Goal: Task Accomplishment & Management: Manage account settings

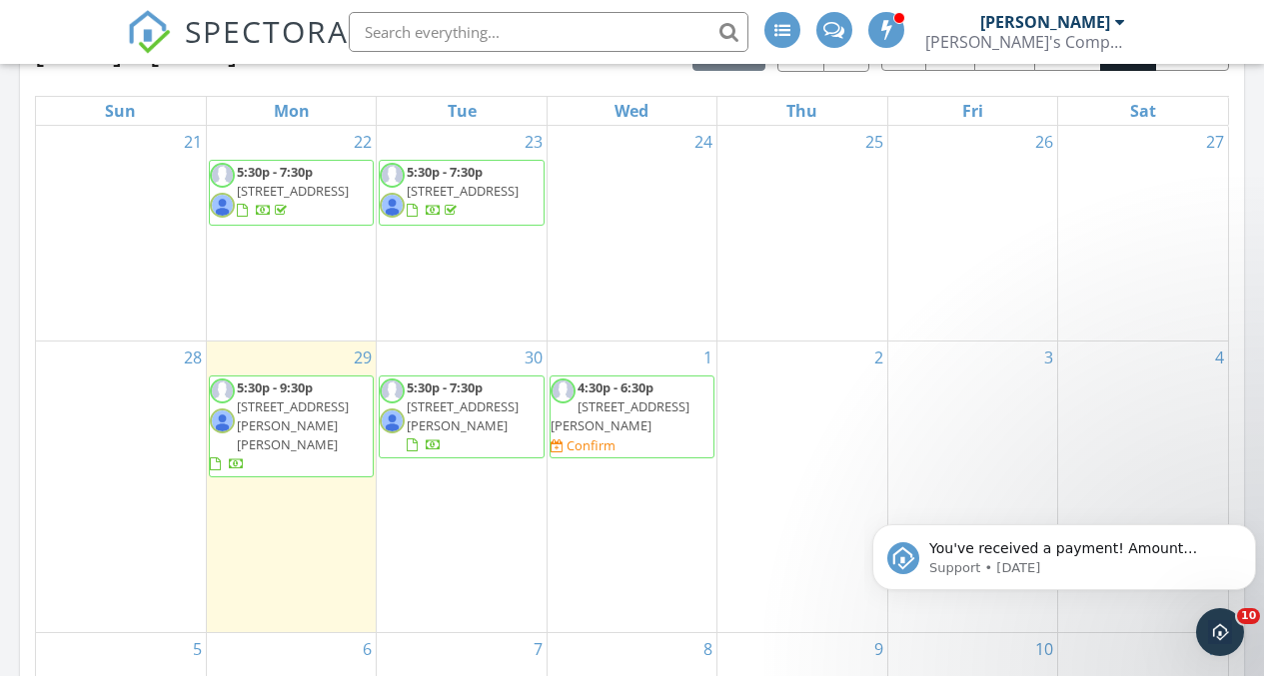
click at [665, 422] on span "[STREET_ADDRESS][PERSON_NAME]" at bounding box center [619, 416] width 139 height 37
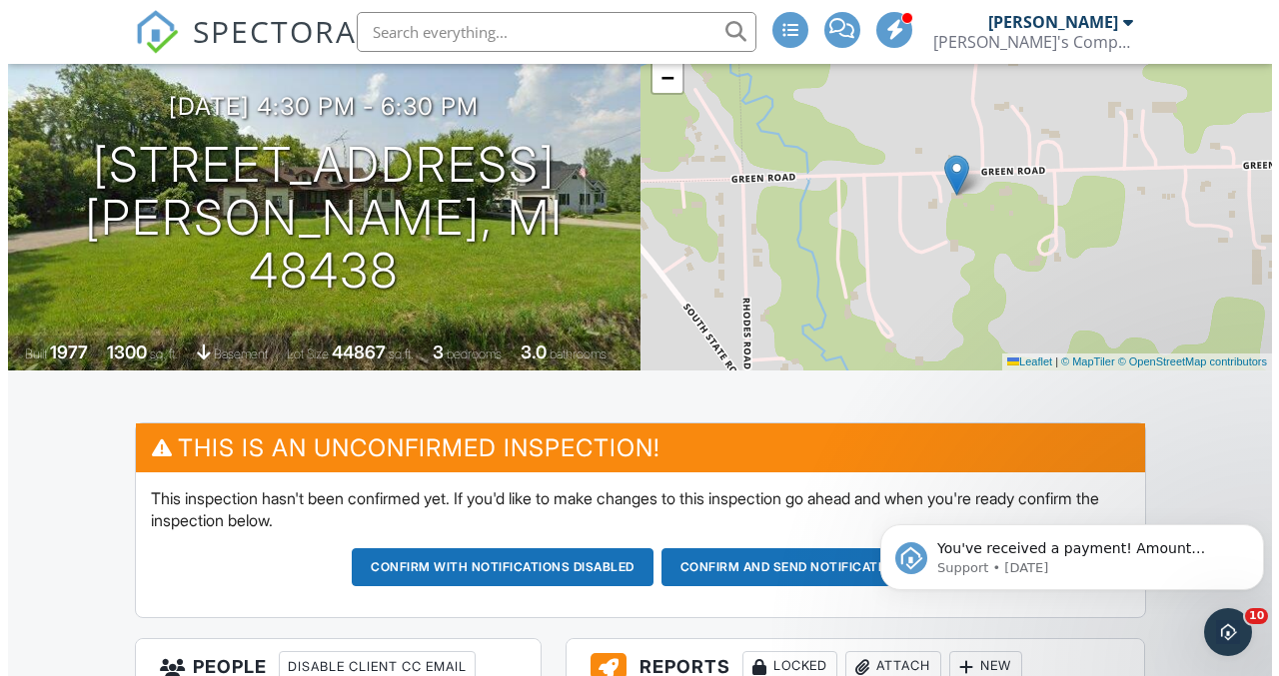
scroll to position [200, 0]
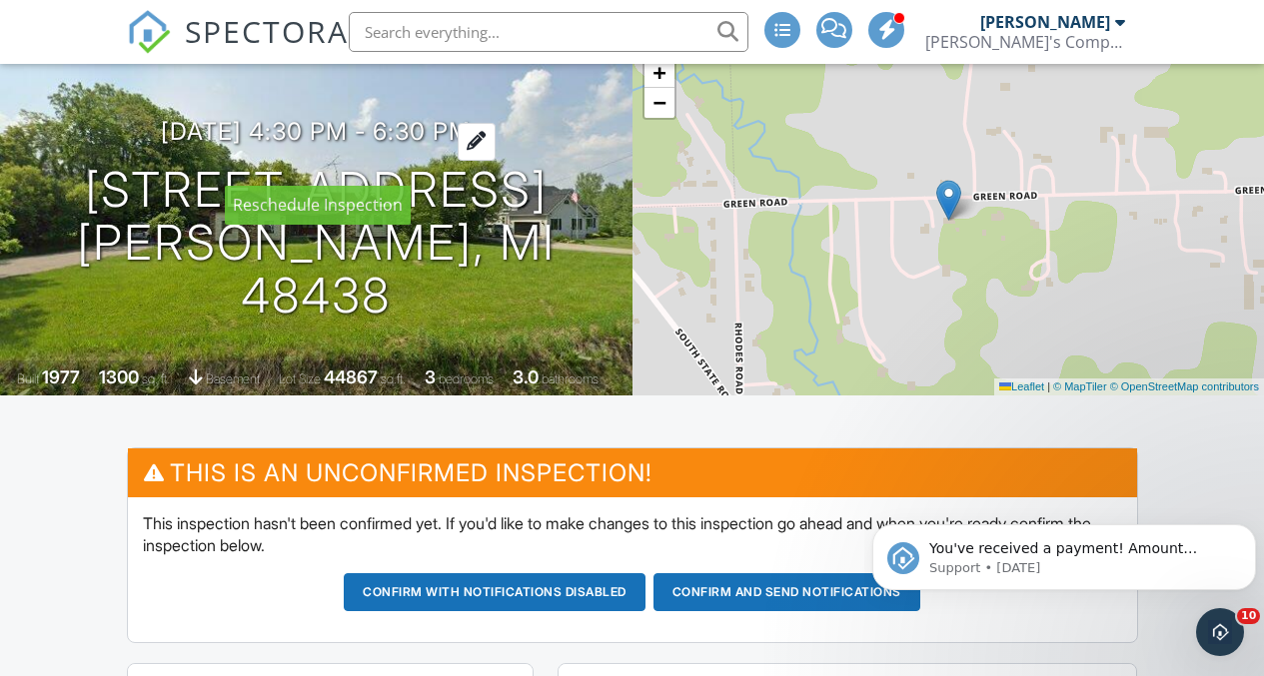
click at [350, 145] on h3 "10/01/2025 4:30 pm - 6:30 pm" at bounding box center [316, 131] width 310 height 27
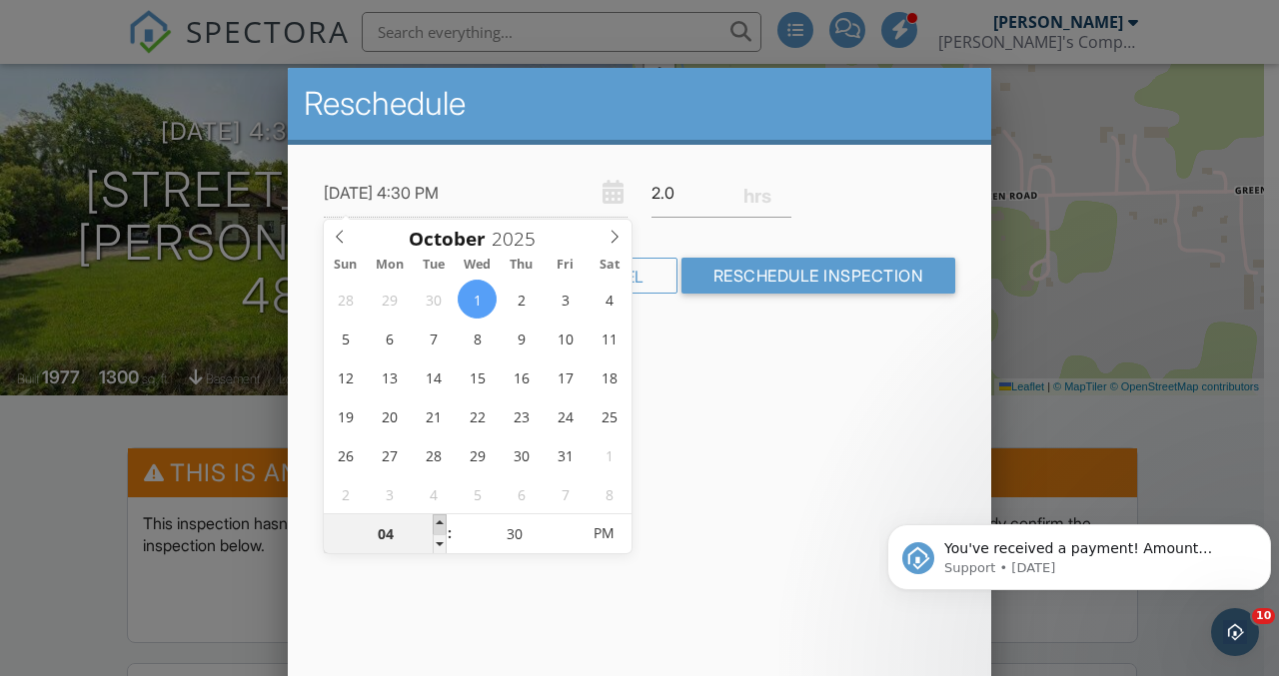
type input "[DATE] 5:30 PM"
type input "05"
click at [438, 527] on span at bounding box center [440, 524] width 14 height 20
click at [789, 463] on div "Reschedule 10/01/2025 5:30 PM 2.0 Warning: this date/time is in the past. Cance…" at bounding box center [639, 417] width 703 height 699
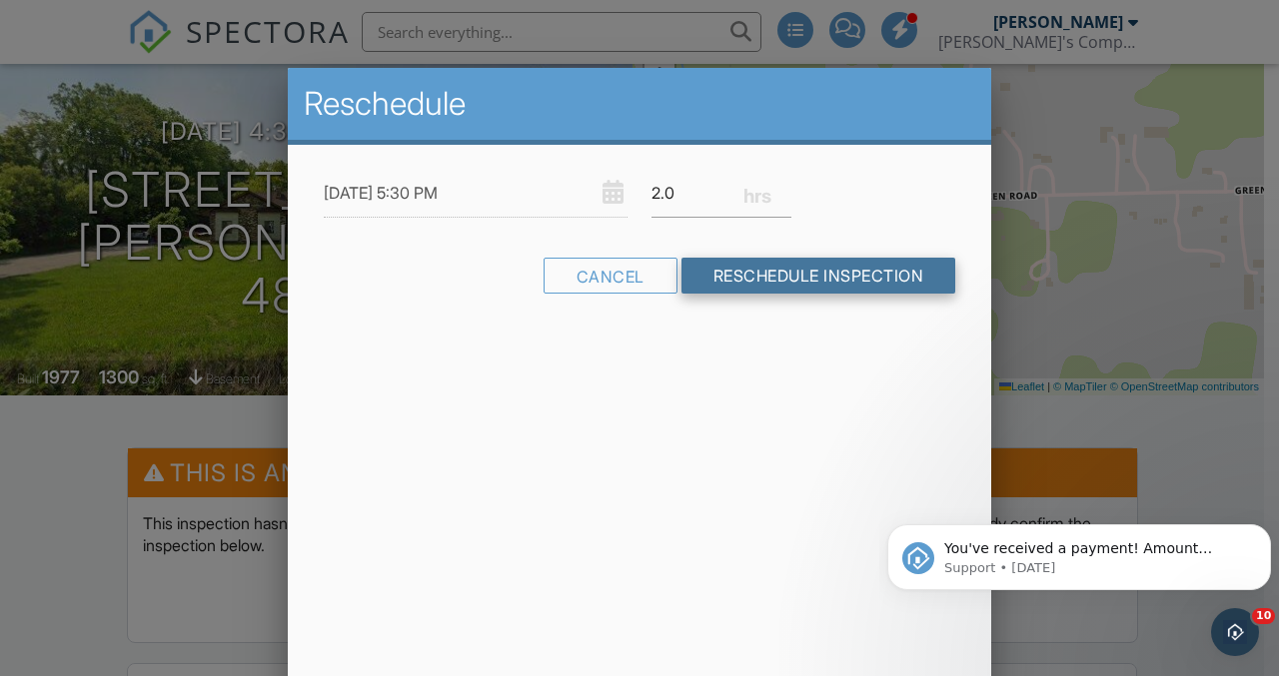
click at [800, 263] on input "Reschedule Inspection" at bounding box center [818, 276] width 275 height 36
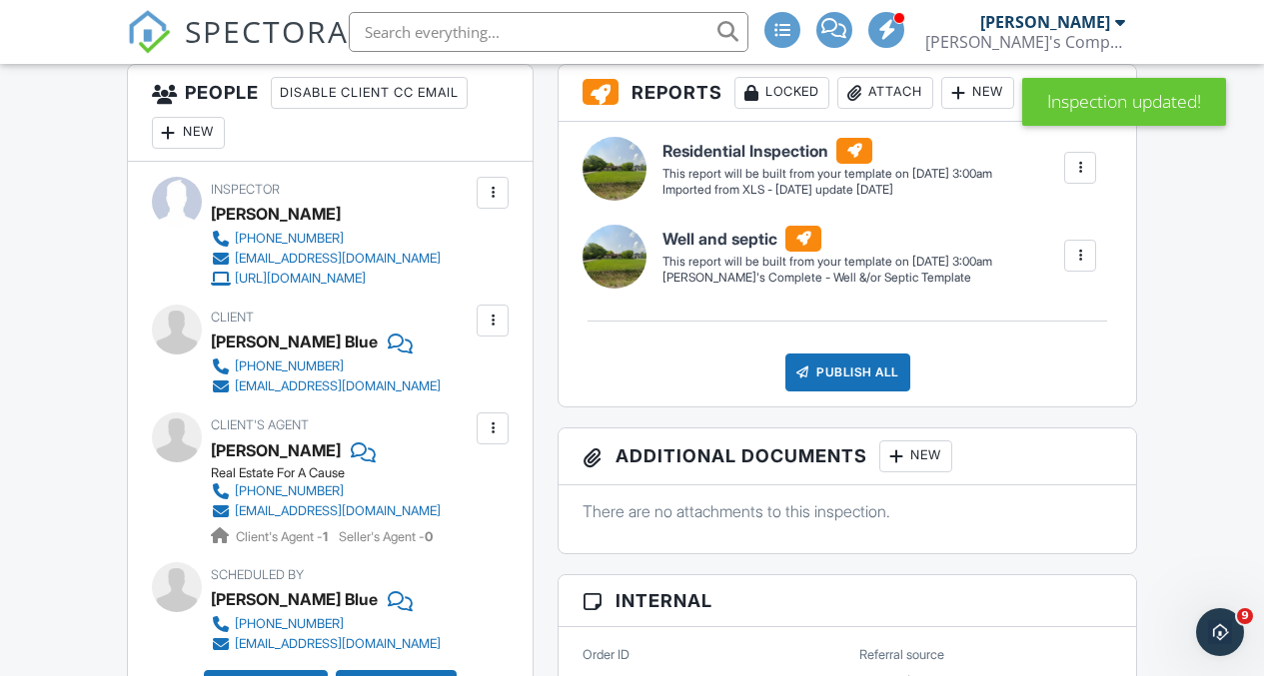
click at [182, 125] on div "New" at bounding box center [188, 133] width 73 height 32
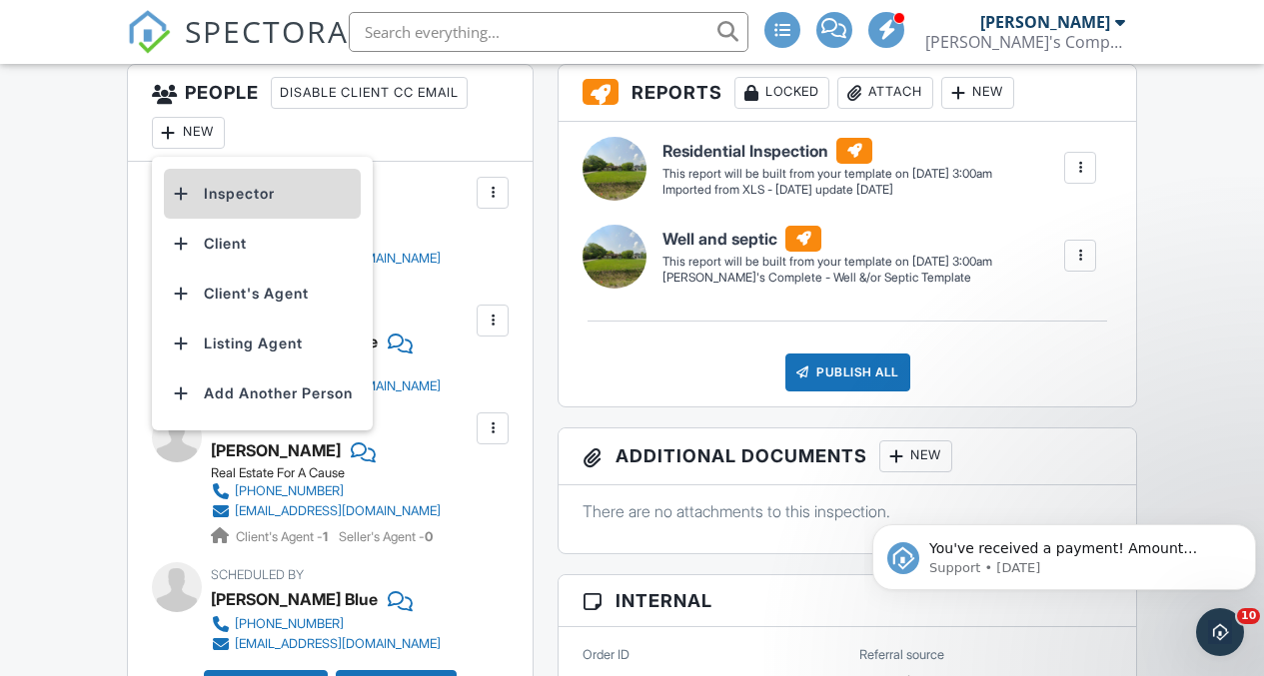
click at [211, 197] on li "Inspector" at bounding box center [262, 194] width 197 height 50
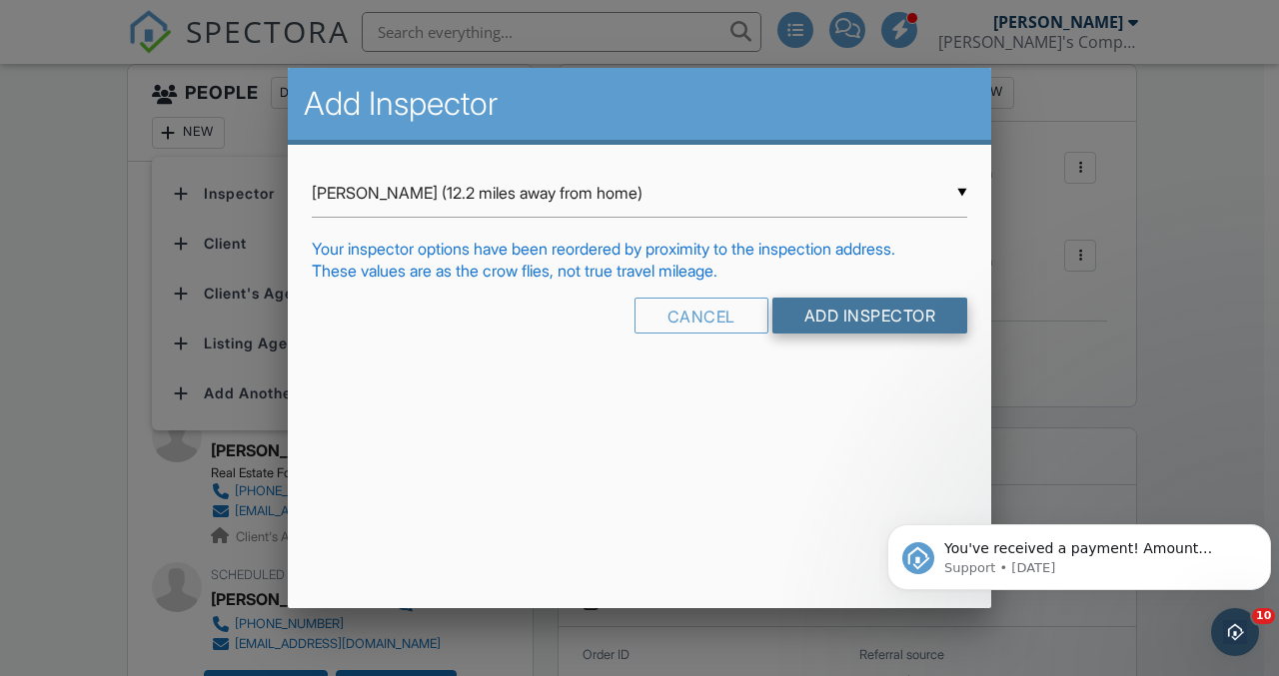
click at [883, 310] on input "Add Inspector" at bounding box center [870, 316] width 196 height 36
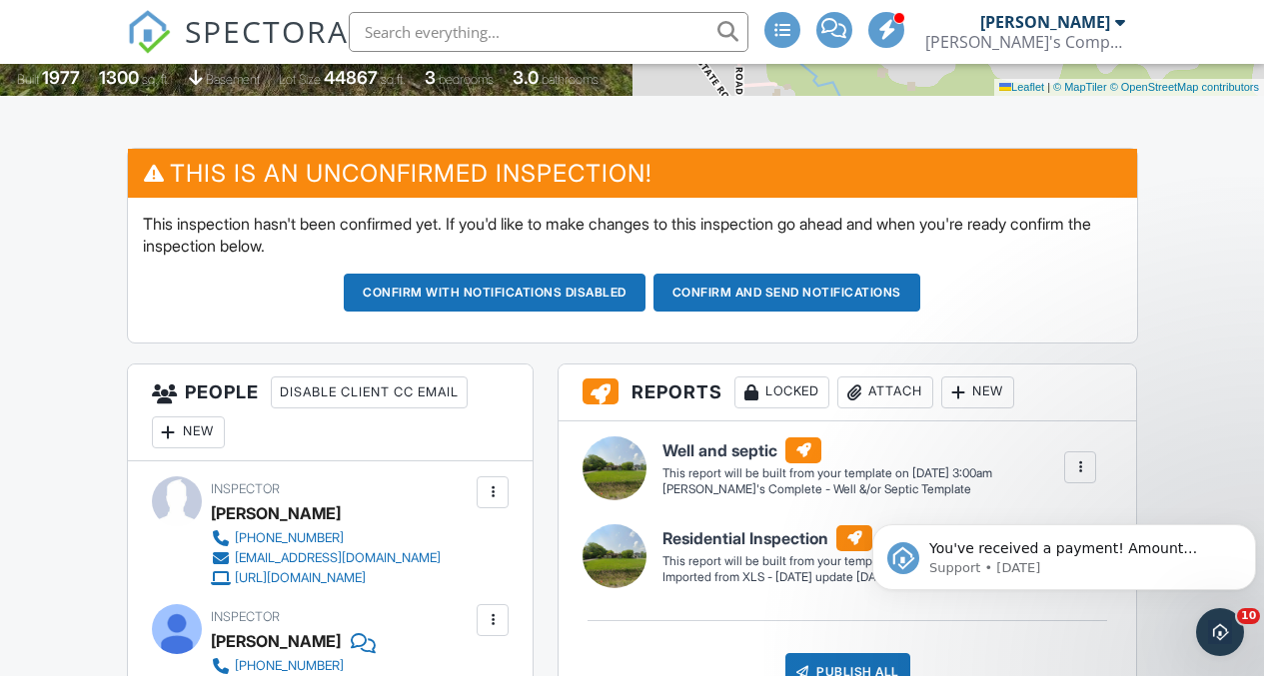
click at [1080, 464] on div at bounding box center [1080, 467] width 20 height 20
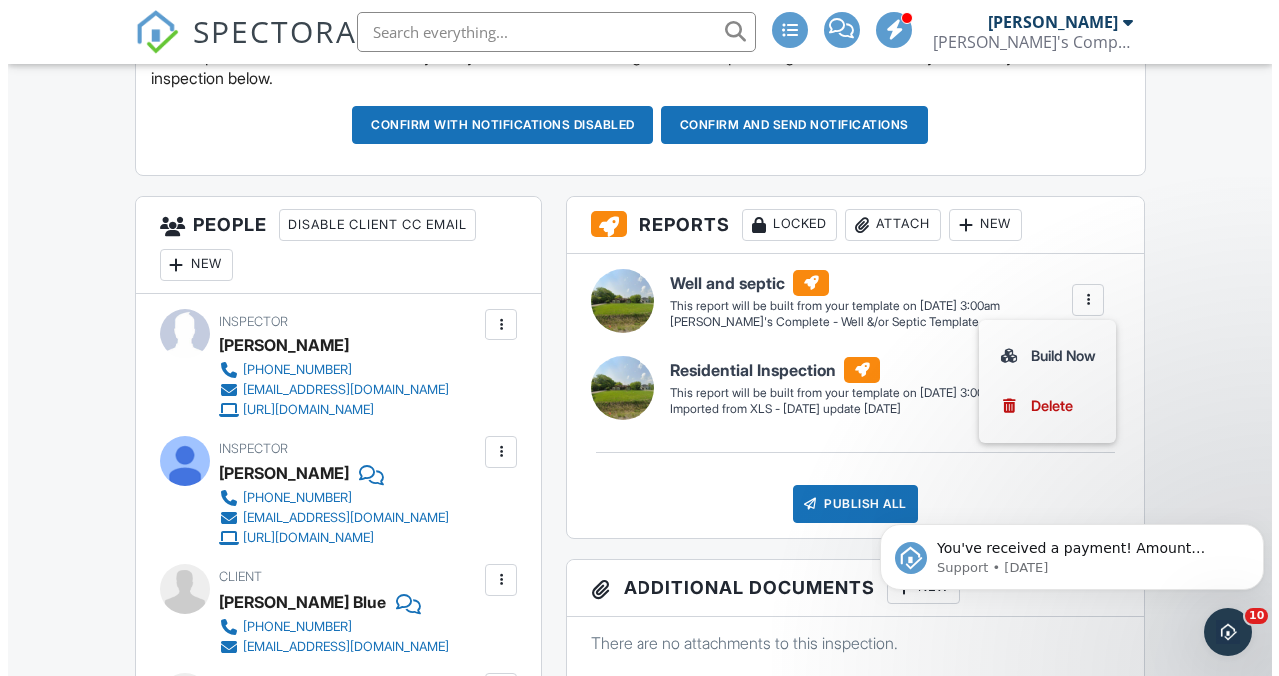
scroll to position [699, 0]
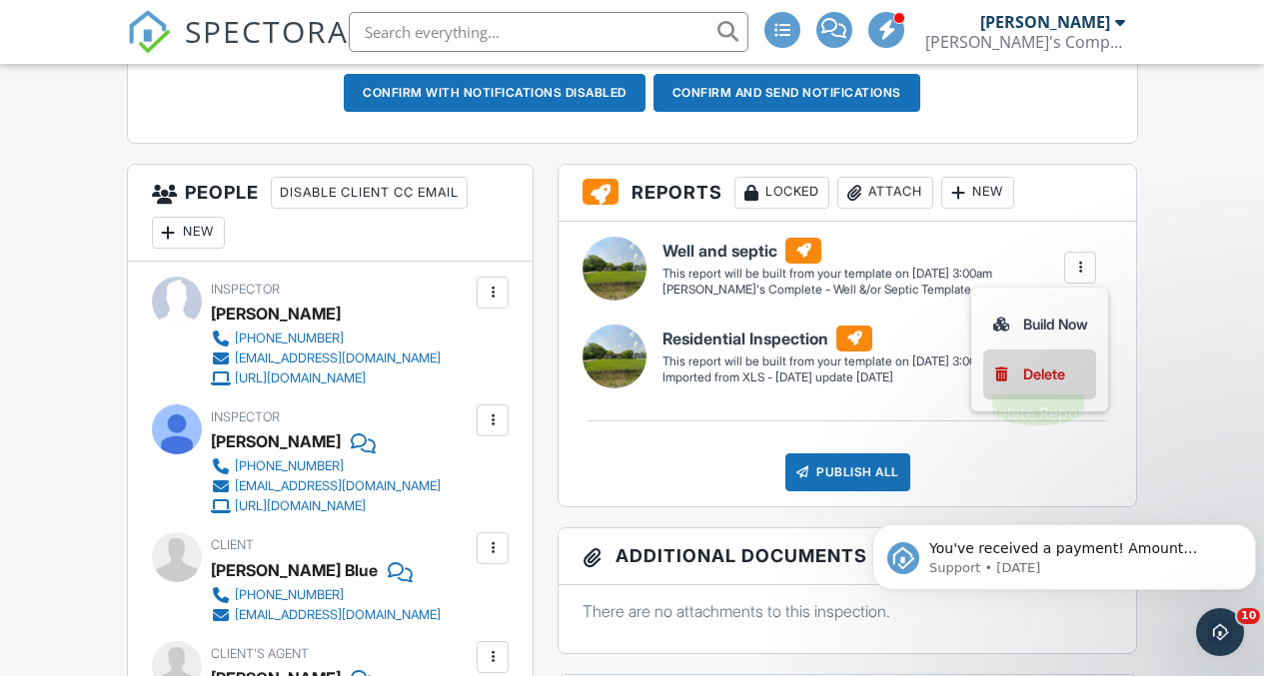
click at [1045, 373] on div "Delete" at bounding box center [1044, 375] width 42 height 22
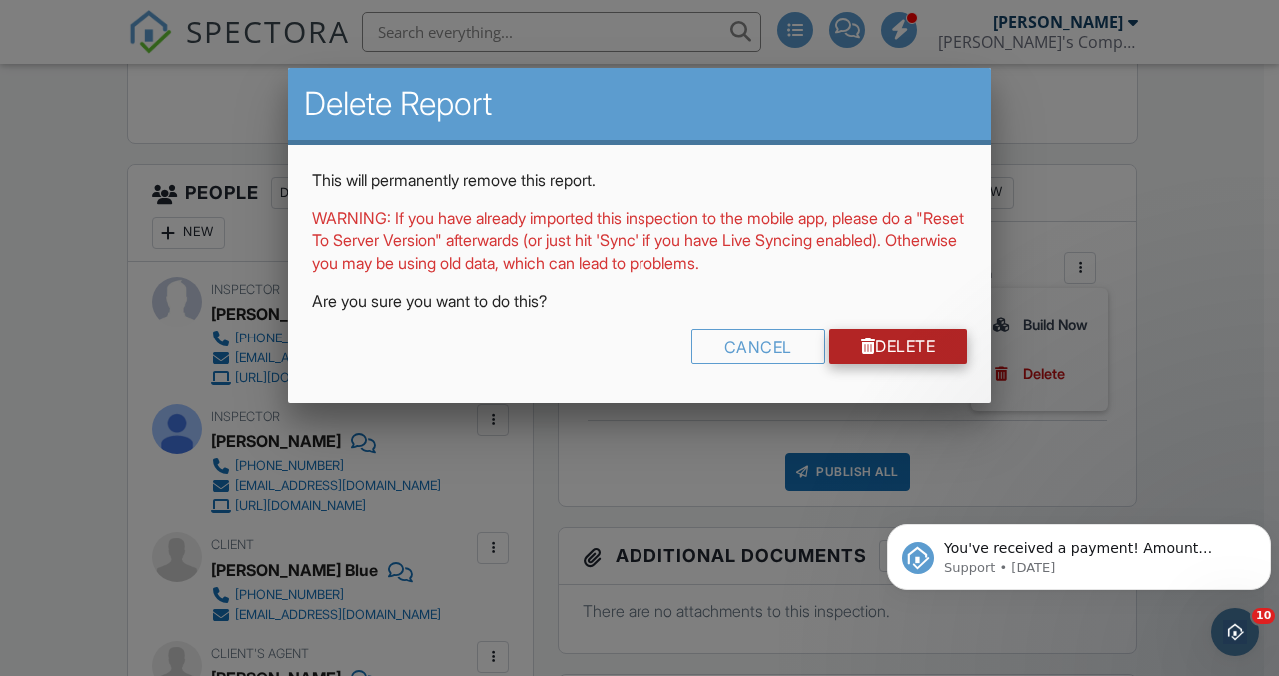
click at [884, 349] on link "Delete" at bounding box center [898, 347] width 139 height 36
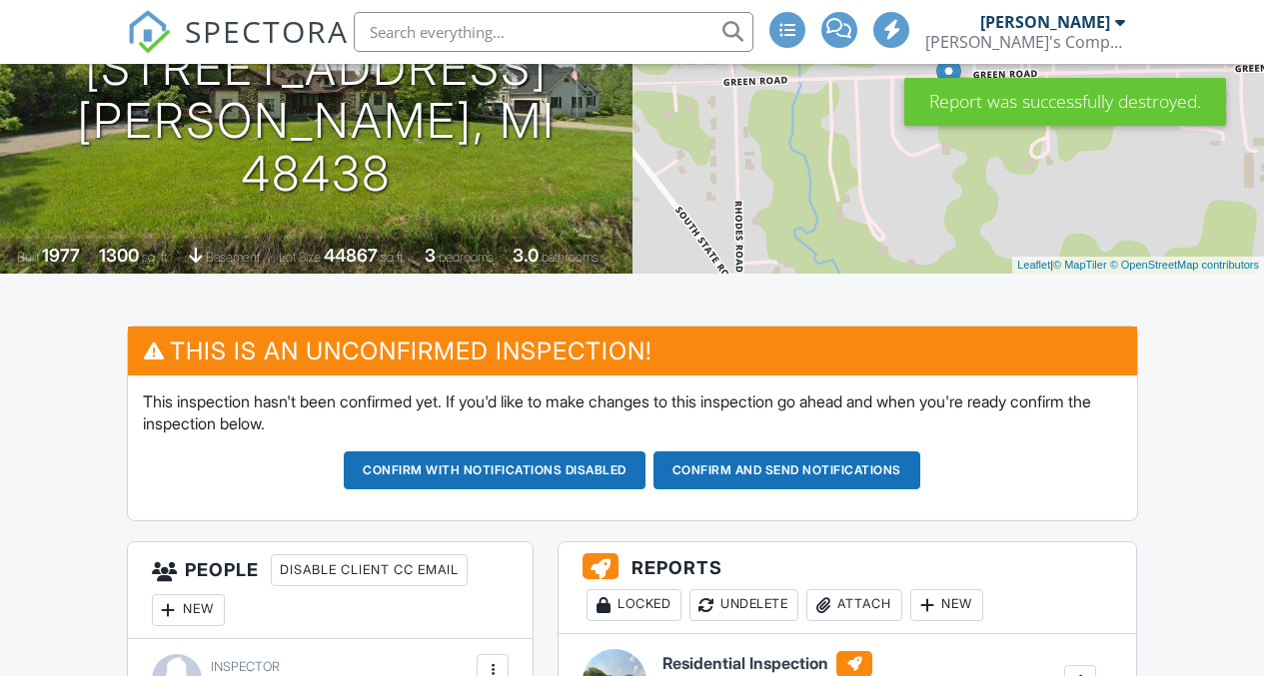
scroll to position [400, 0]
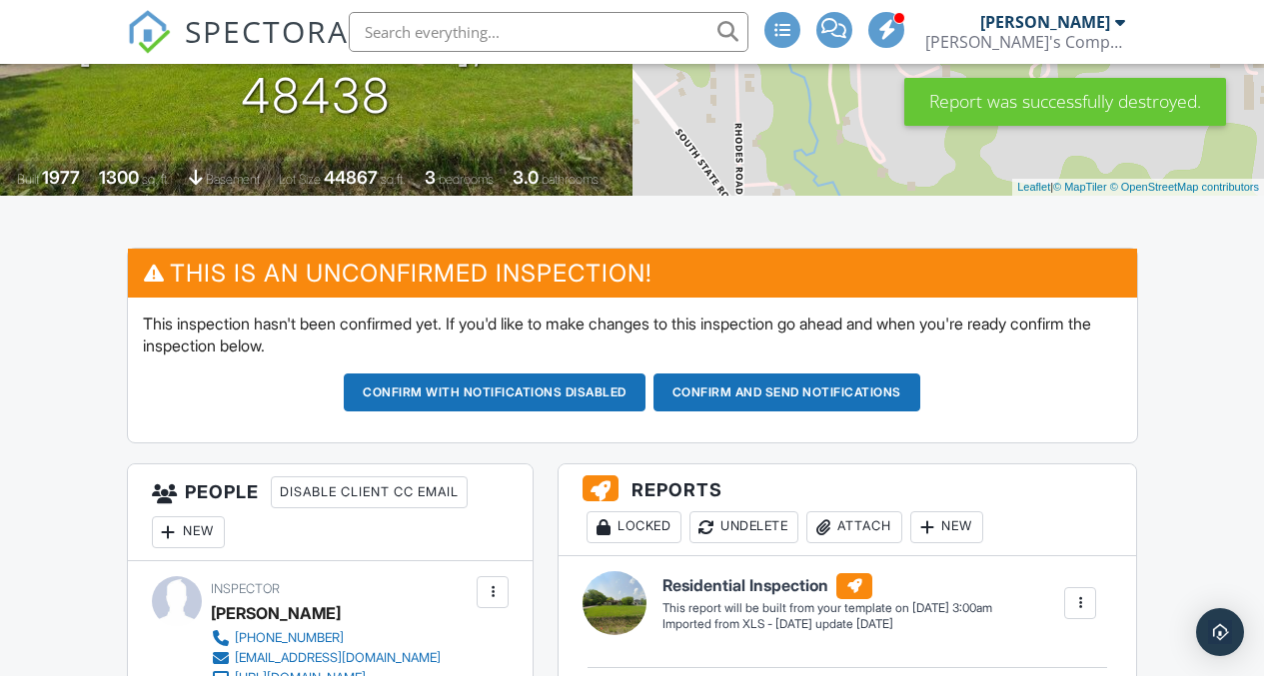
click at [750, 387] on button "Confirm and send notifications" at bounding box center [786, 393] width 267 height 38
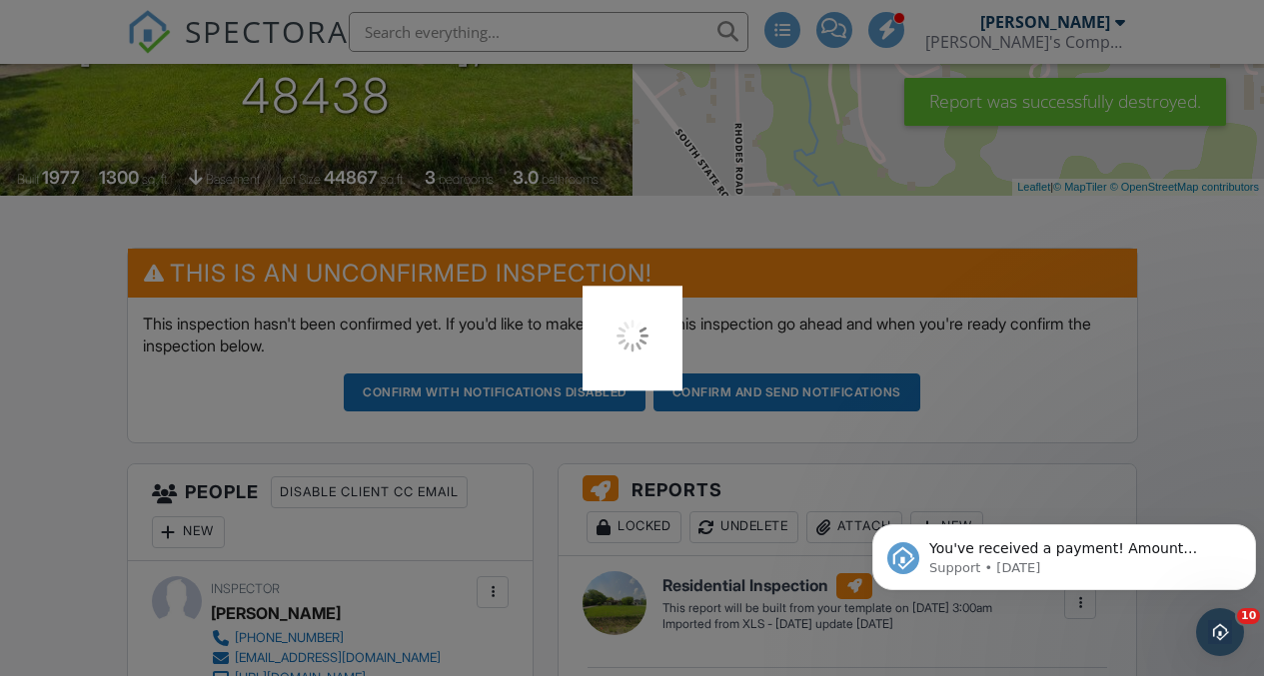
scroll to position [0, 0]
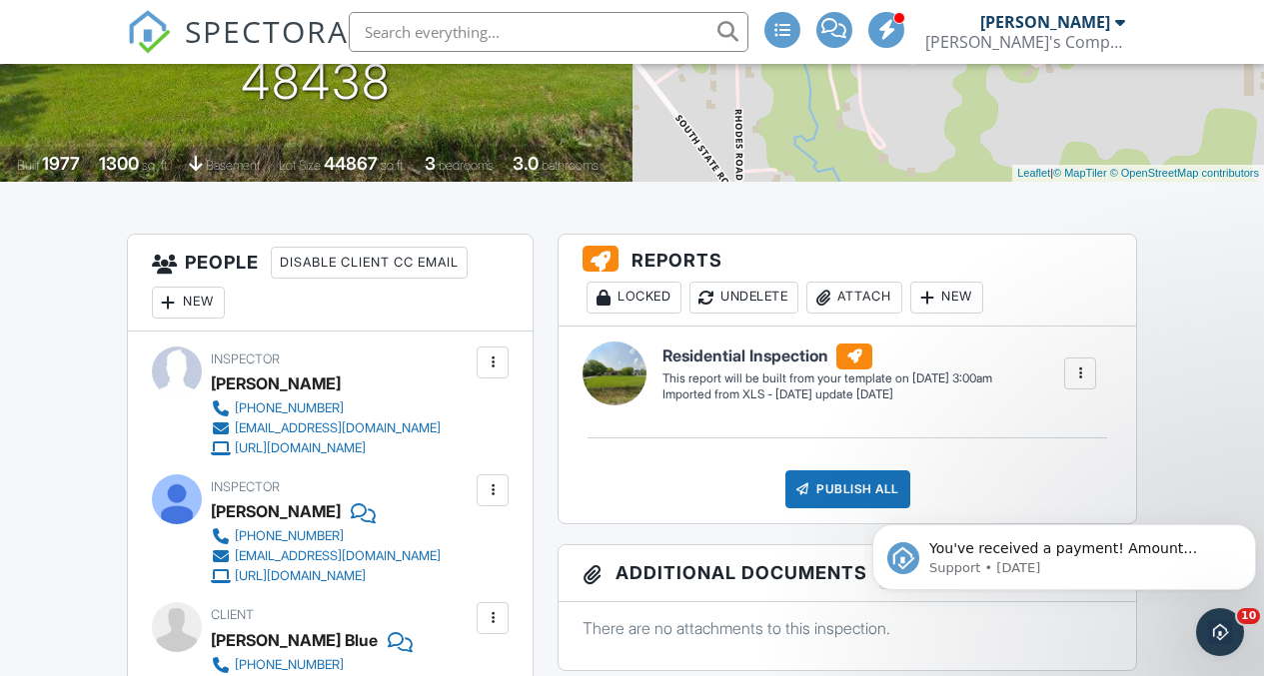
scroll to position [300, 0]
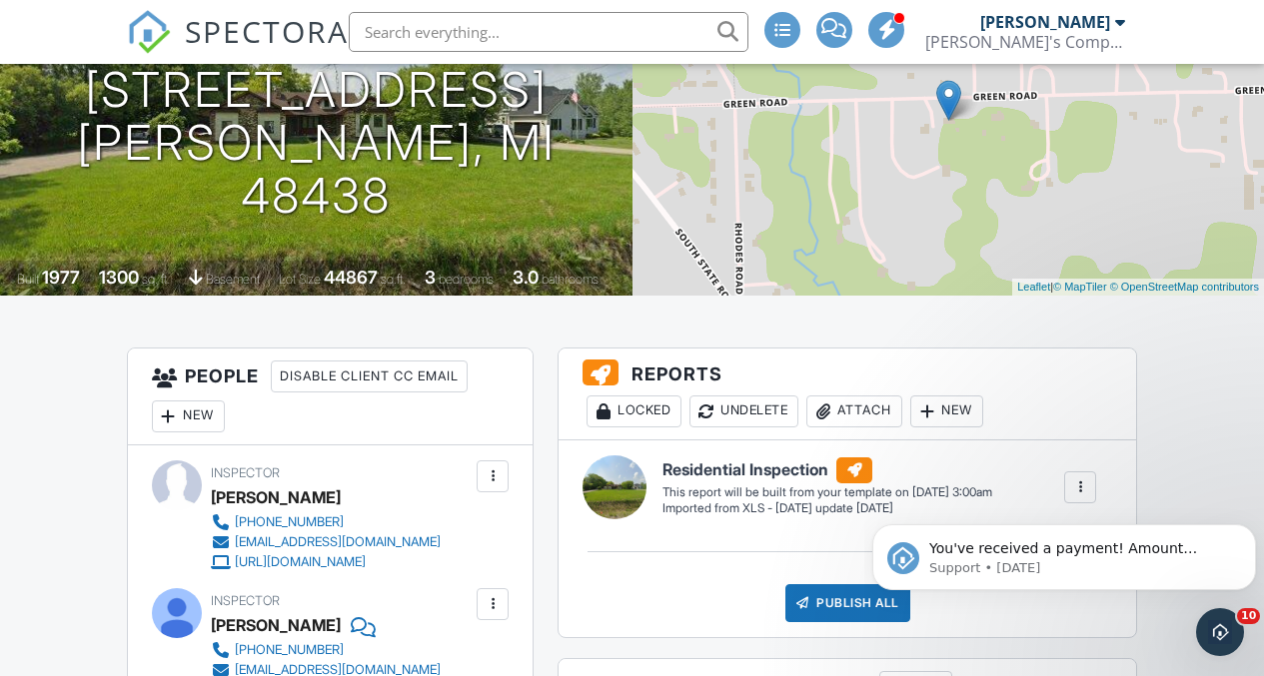
click at [179, 407] on div "New" at bounding box center [188, 417] width 73 height 32
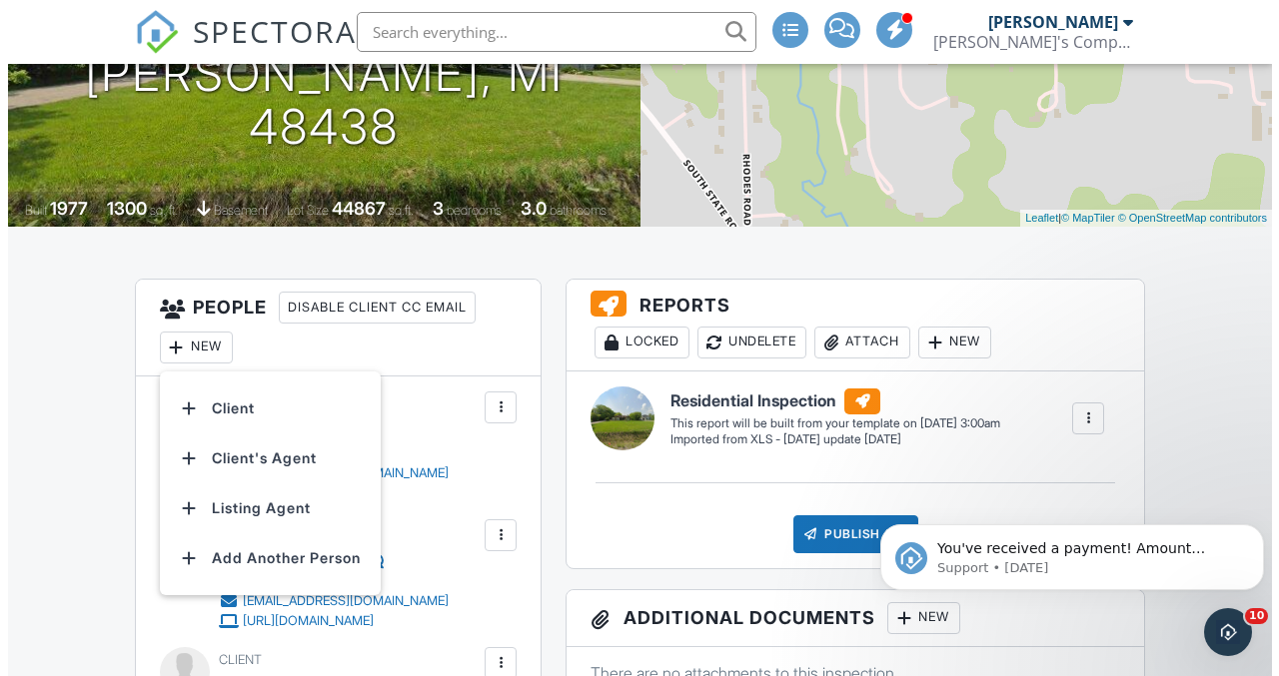
scroll to position [400, 0]
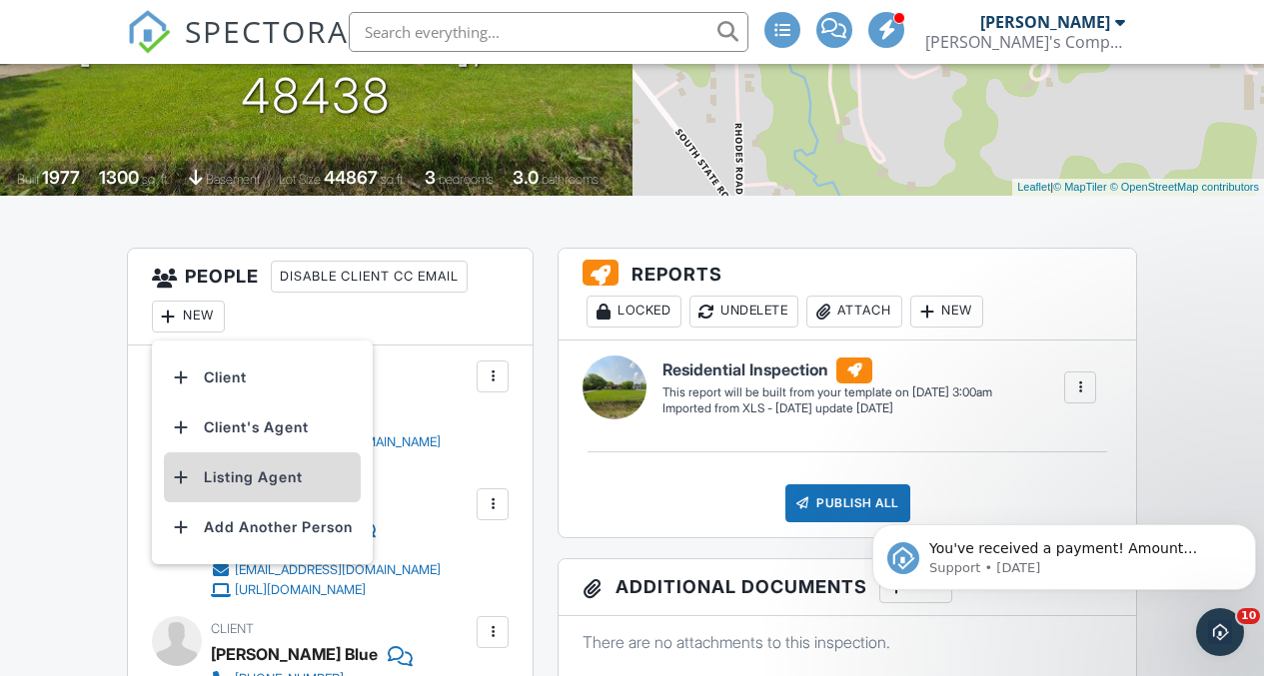
click at [220, 476] on li "Listing Agent" at bounding box center [262, 478] width 197 height 50
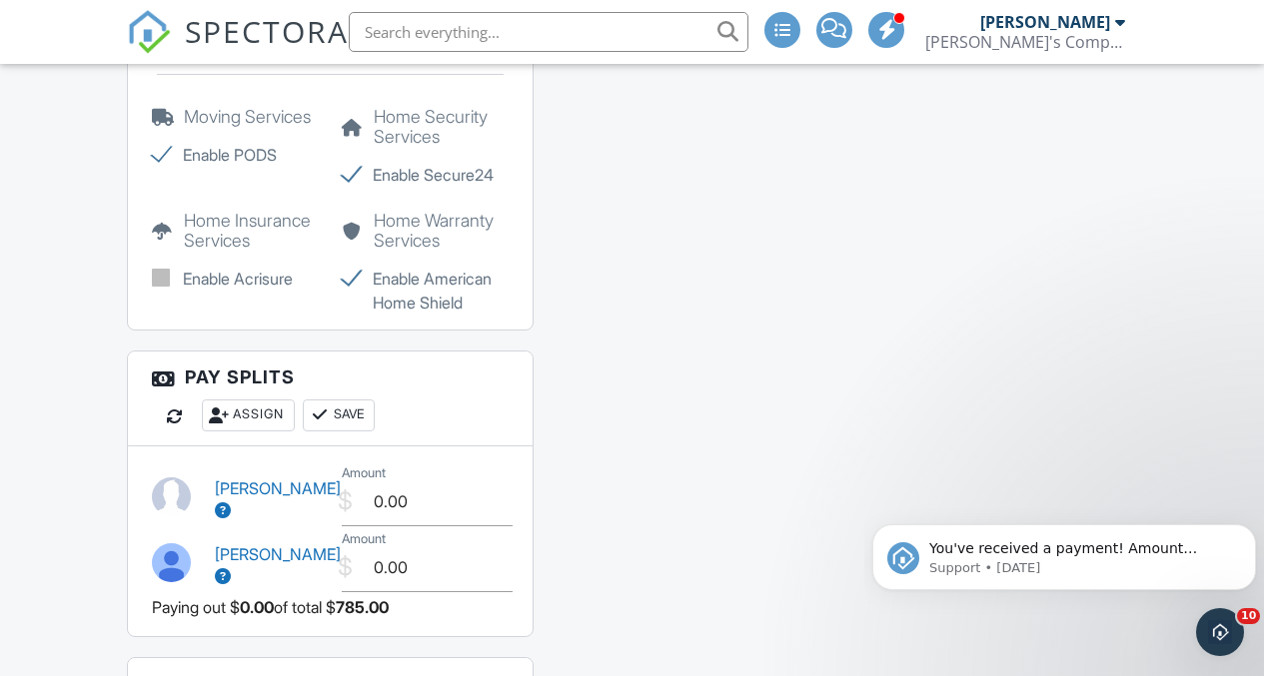
scroll to position [2701, 0]
